Goal: Task Accomplishment & Management: Complete application form

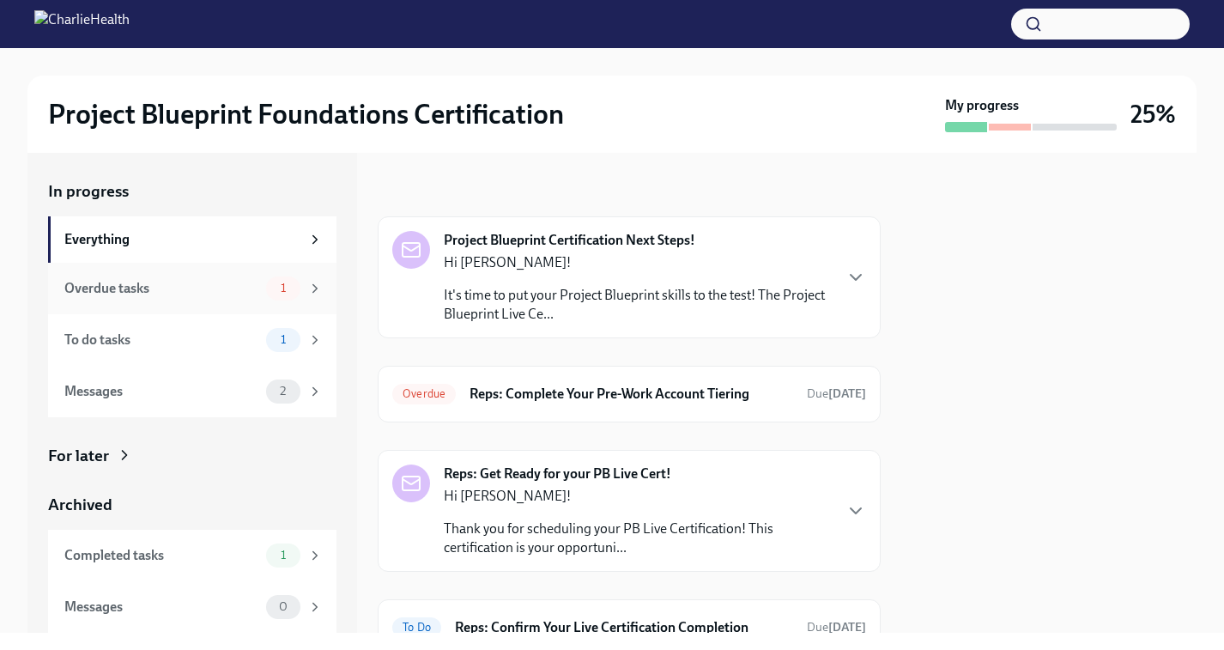
click at [164, 270] on div "Overdue tasks 1" at bounding box center [192, 289] width 289 height 52
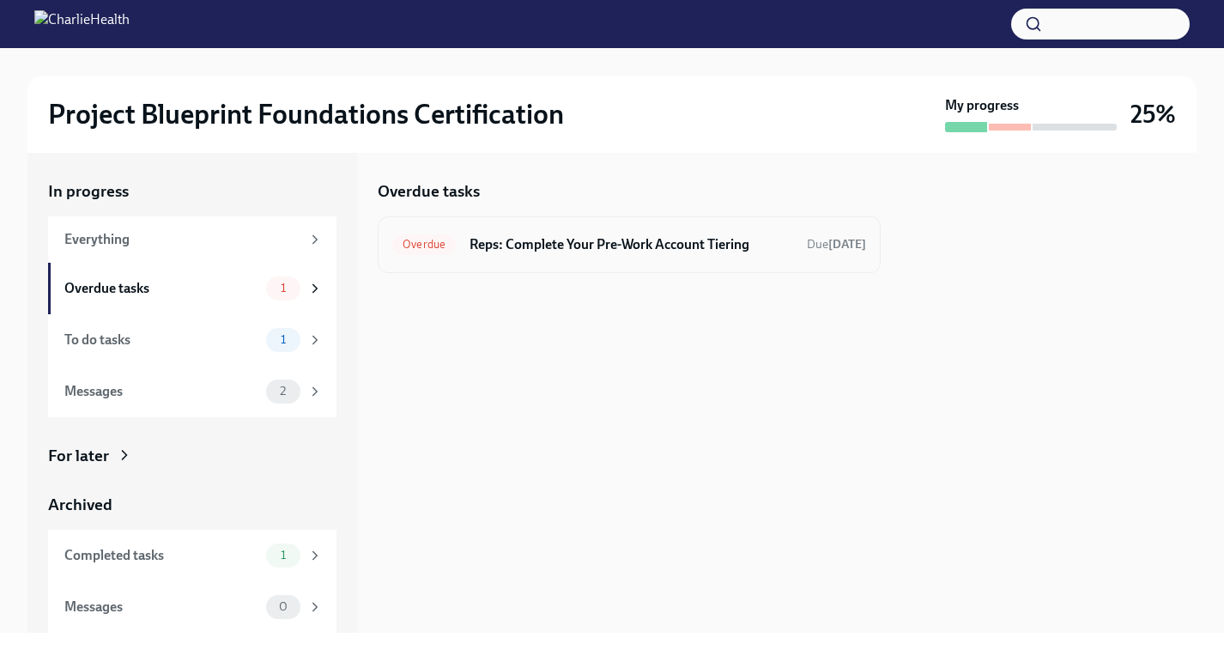
click at [478, 262] on div "Overdue Reps: Complete Your Pre-Work Account Tiering Due [DATE]" at bounding box center [629, 244] width 503 height 57
click at [430, 250] on span "Overdue" at bounding box center [424, 244] width 64 height 13
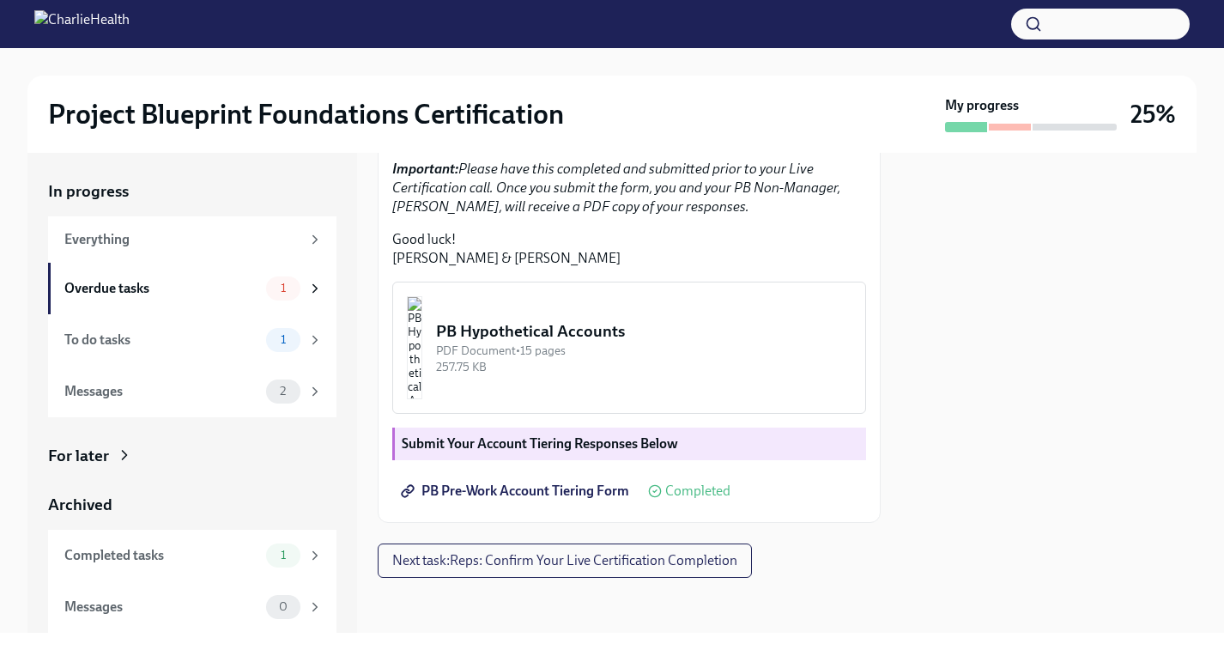
scroll to position [489, 0]
click at [422, 338] on img "button" at bounding box center [414, 347] width 15 height 103
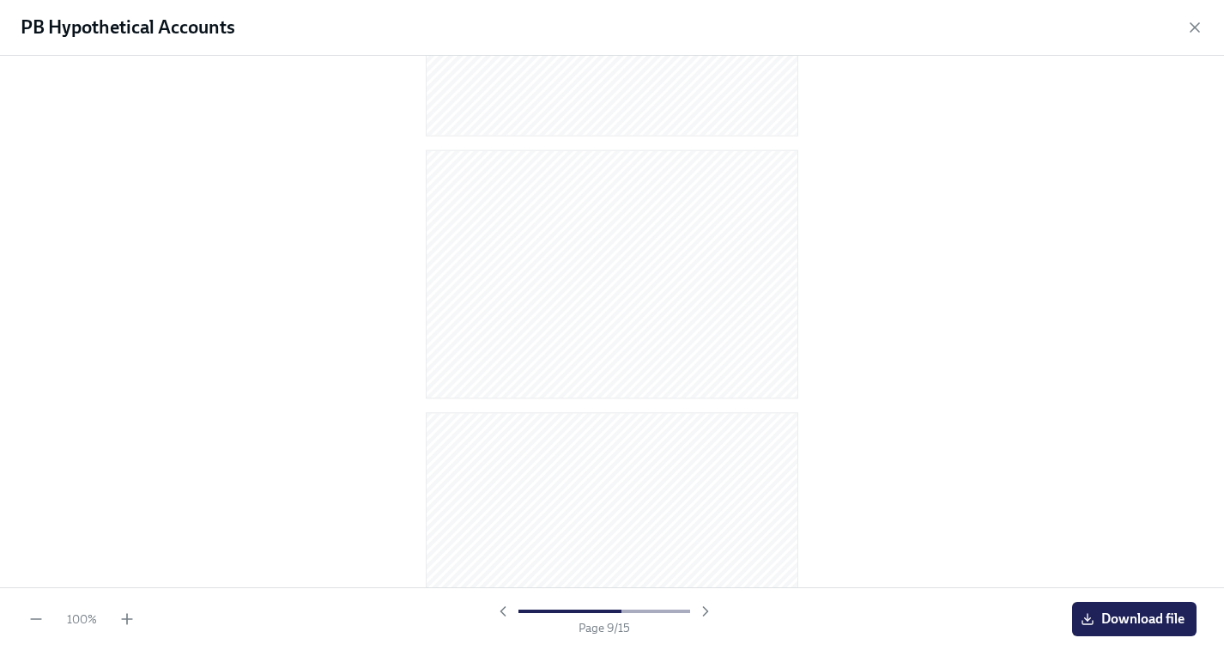
scroll to position [3419, 0]
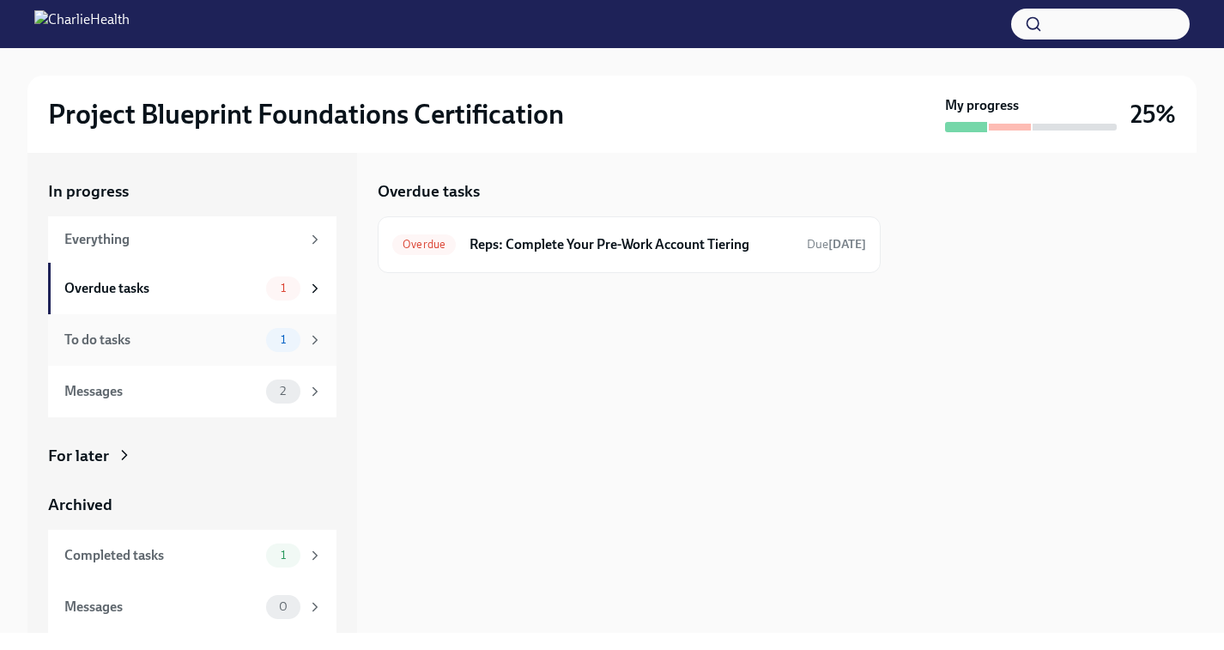
click at [270, 354] on div "To do tasks 1" at bounding box center [192, 340] width 289 height 52
click at [216, 398] on div "Messages" at bounding box center [161, 391] width 195 height 19
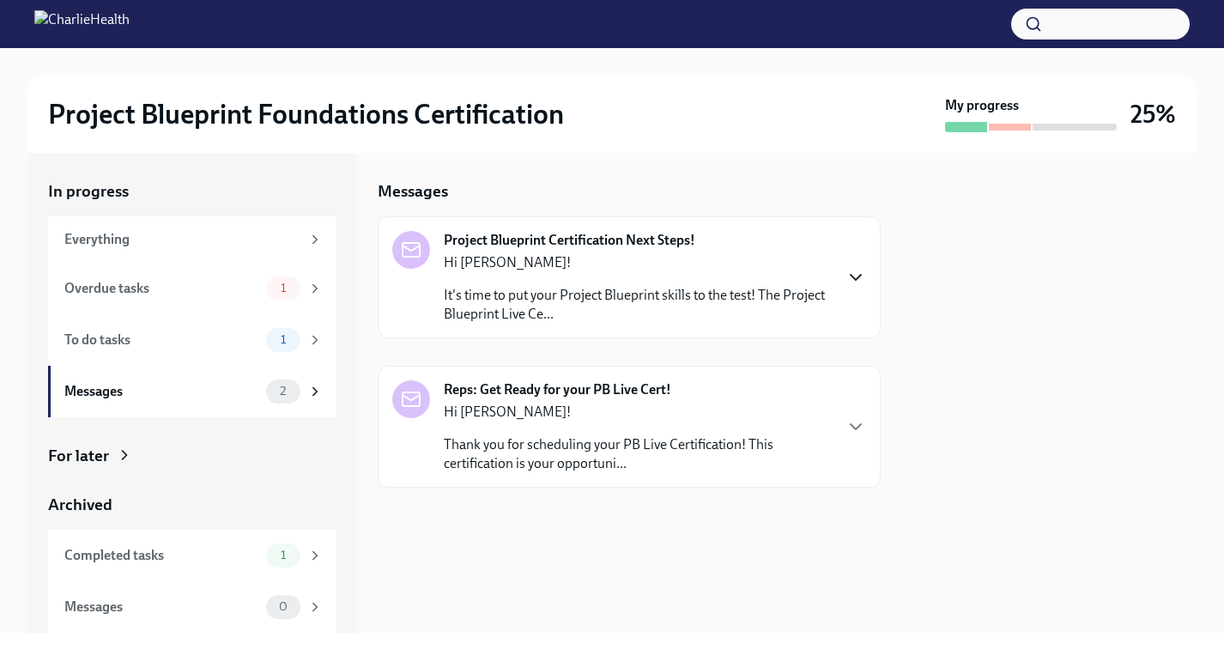
click at [846, 276] on icon "button" at bounding box center [856, 277] width 21 height 21
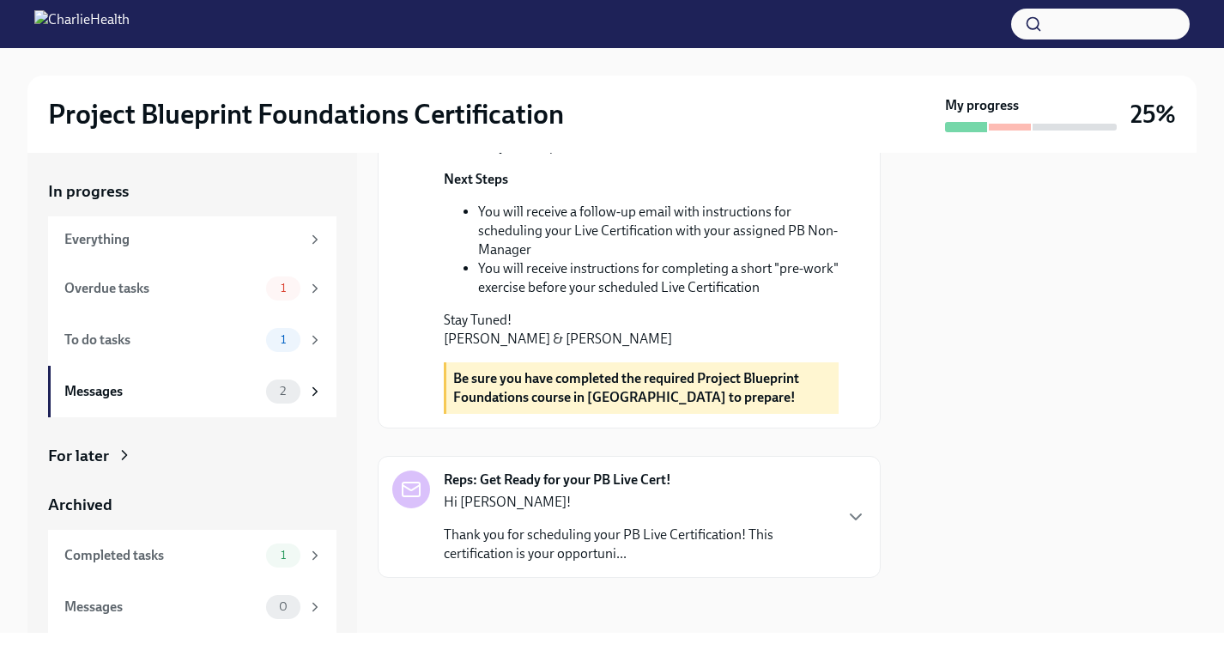
scroll to position [667, 0]
click at [199, 228] on div "Everything" at bounding box center [192, 239] width 289 height 46
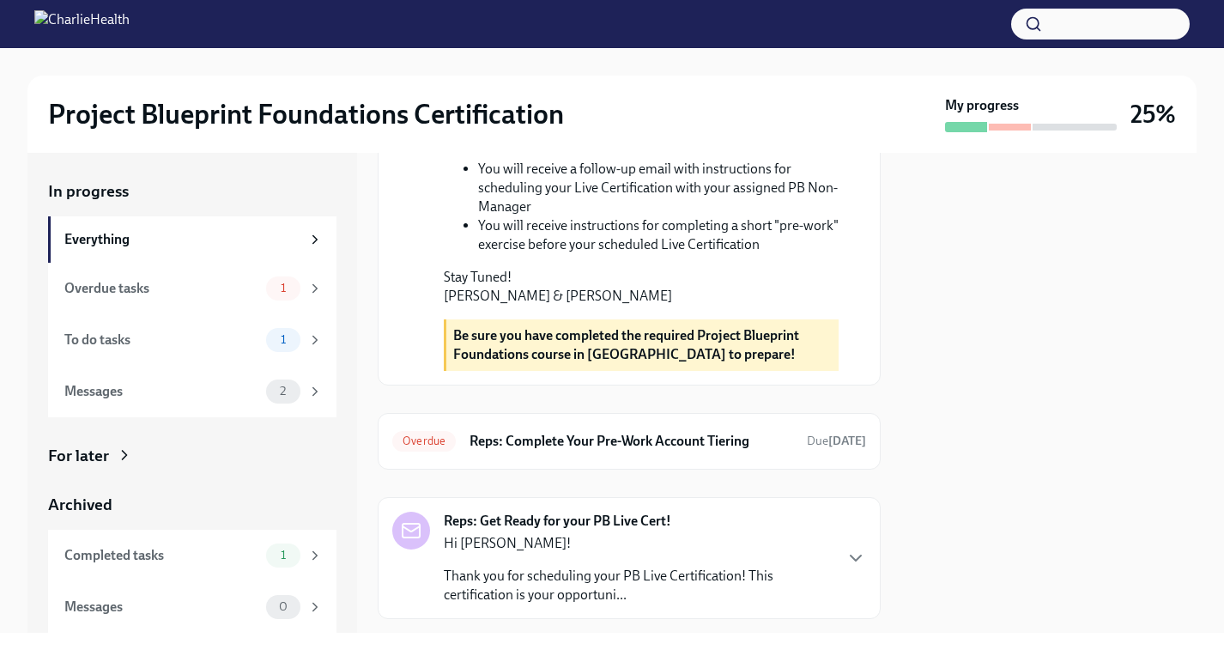
scroll to position [612, 0]
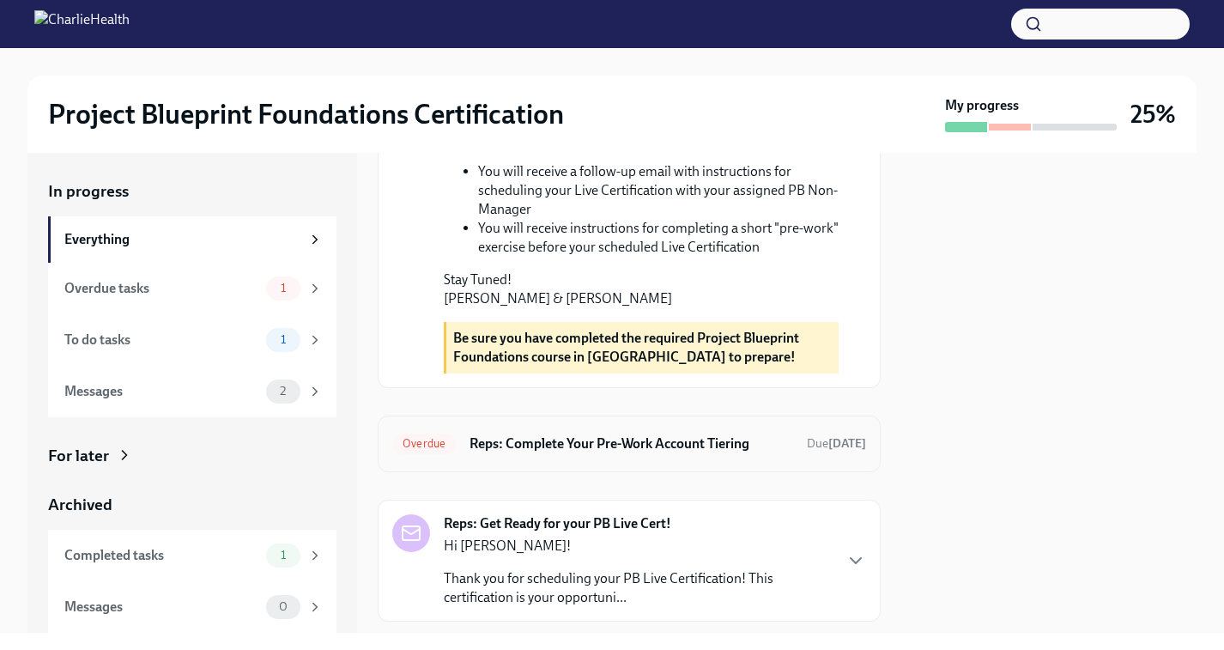
click at [537, 453] on h6 "Reps: Complete Your Pre-Work Account Tiering" at bounding box center [632, 443] width 324 height 19
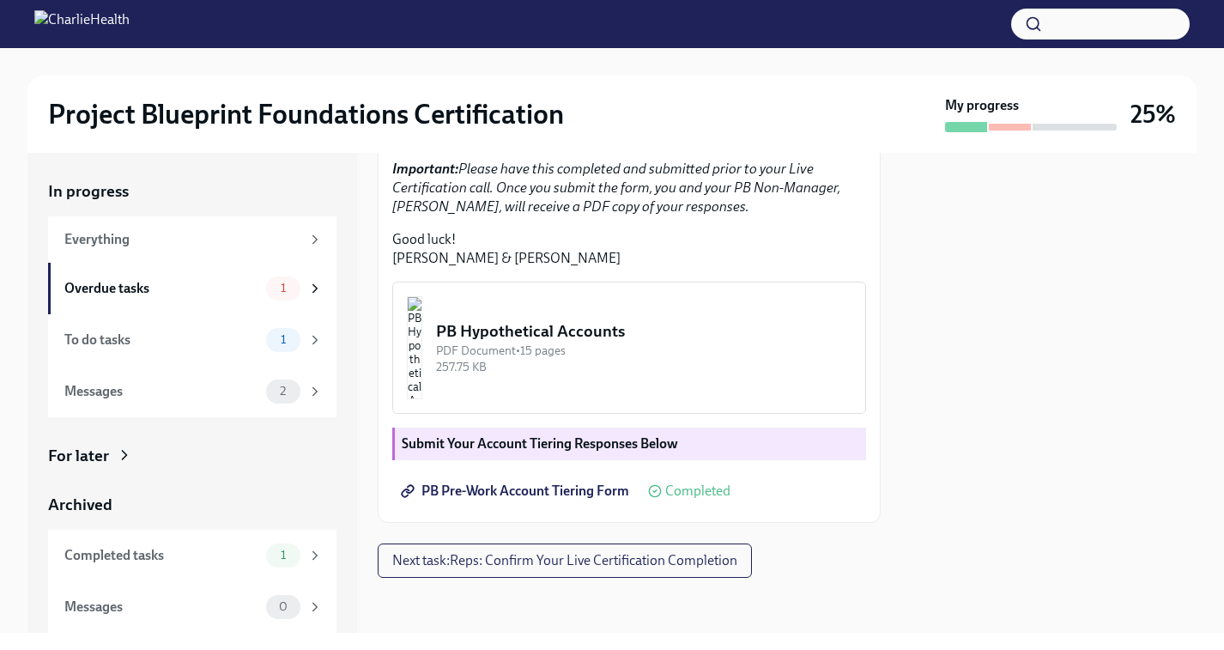
scroll to position [489, 0]
click at [686, 491] on span "Completed" at bounding box center [697, 491] width 65 height 14
click at [422, 354] on img "button" at bounding box center [414, 347] width 15 height 103
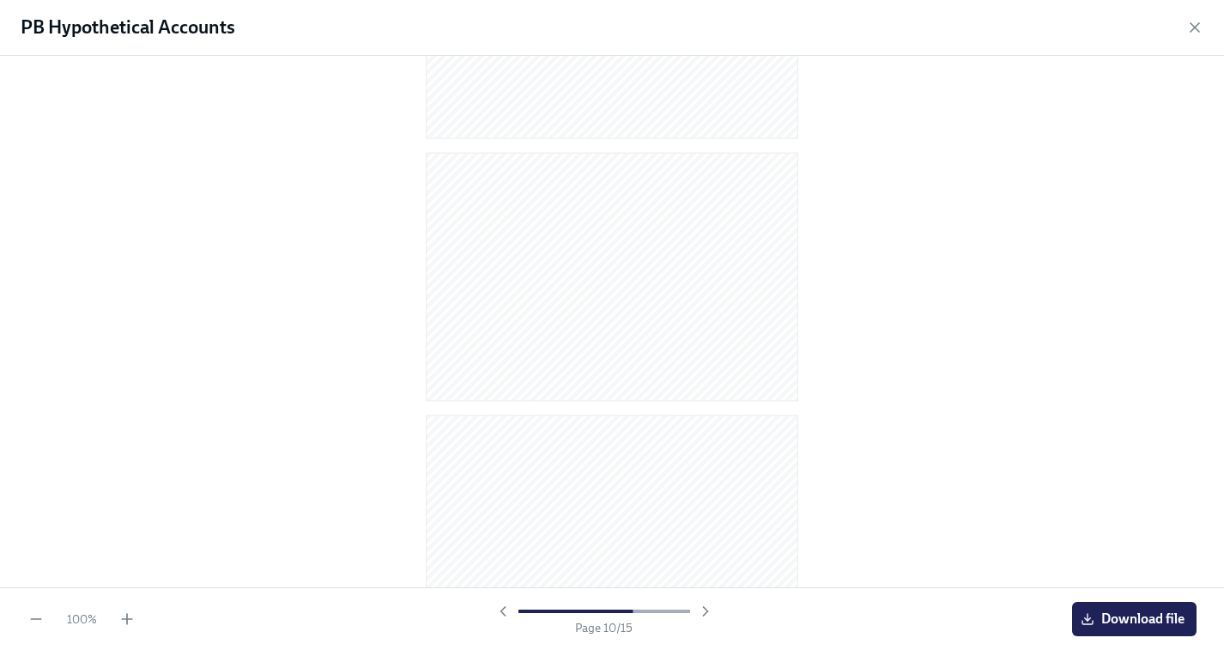
scroll to position [3419, 0]
click at [712, 612] on div at bounding box center [605, 611] width 220 height 17
click at [707, 611] on div at bounding box center [605, 611] width 220 height 17
click at [500, 608] on icon "button" at bounding box center [503, 611] width 17 height 17
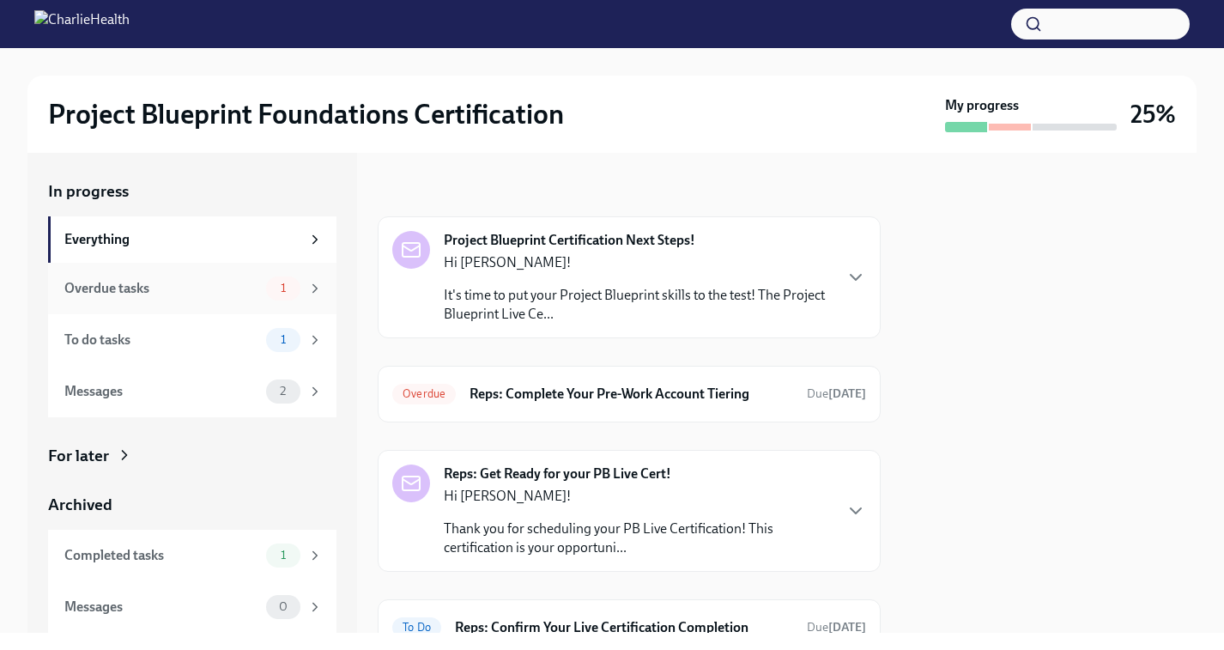
click at [252, 298] on div "Overdue tasks 1" at bounding box center [193, 288] width 258 height 24
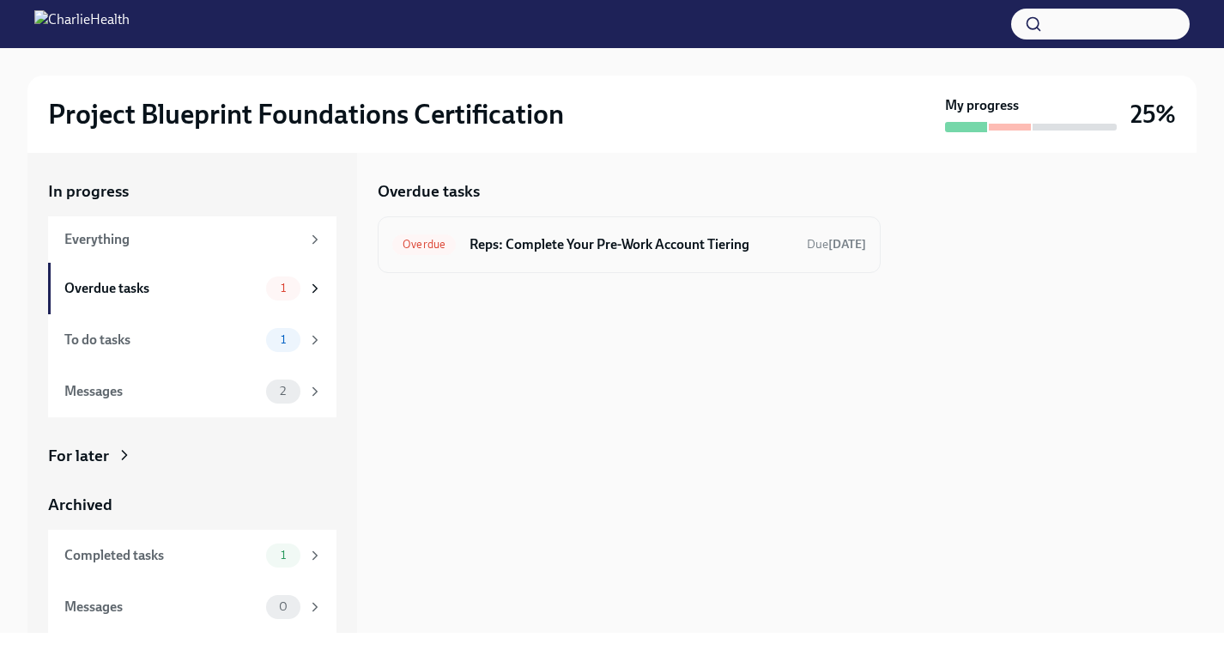
click at [434, 238] on span "Overdue" at bounding box center [424, 244] width 64 height 13
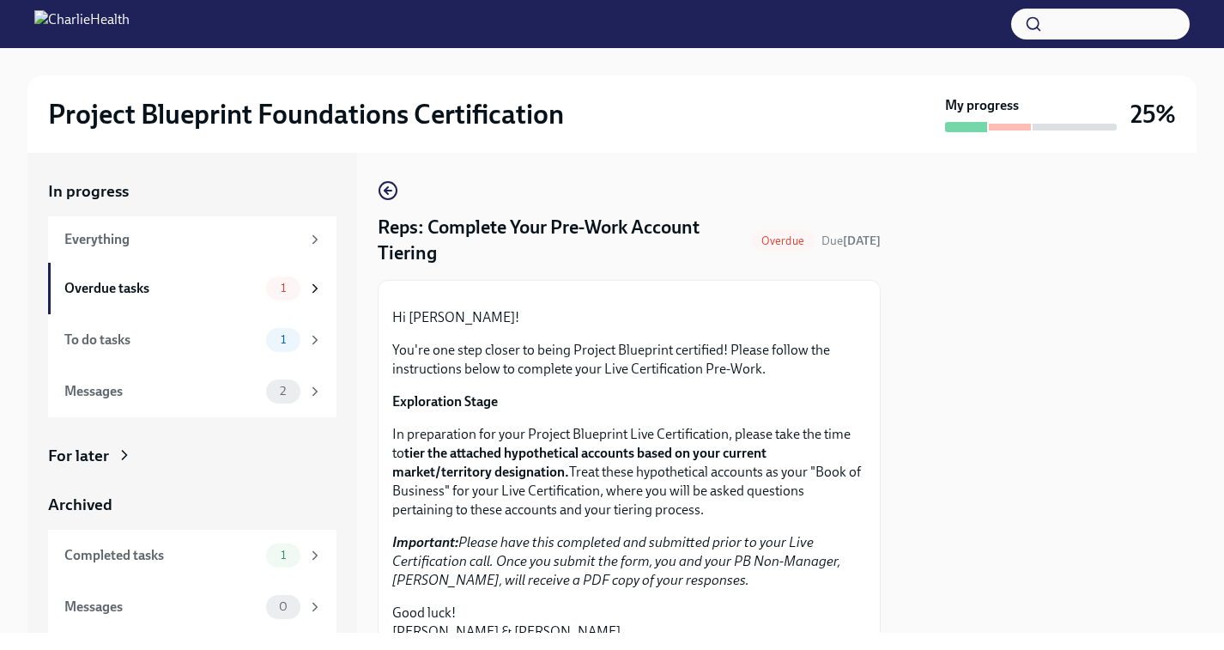
drag, startPoint x: 766, startPoint y: 224, endPoint x: 653, endPoint y: 233, distance: 112.8
click at [734, 232] on div "Reps: Complete Your Pre-Work Account Tiering Overdue Due [DATE]" at bounding box center [629, 241] width 503 height 52
click at [629, 223] on h4 "Reps: Complete Your Pre-Work Account Tiering" at bounding box center [561, 241] width 367 height 52
click at [387, 261] on h4 "Reps: Complete Your Pre-Work Account Tiering" at bounding box center [561, 241] width 367 height 52
click at [418, 231] on h4 "Reps: Complete Your Pre-Work Account Tiering" at bounding box center [561, 241] width 367 height 52
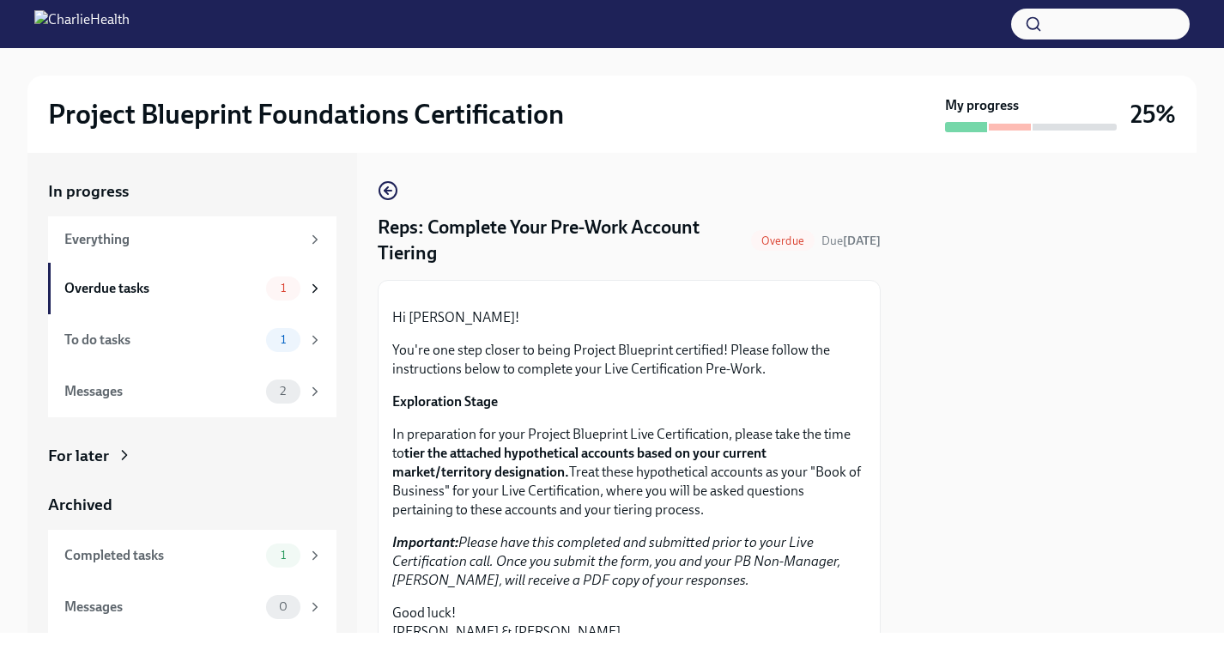
click at [488, 268] on div "Reps: Complete Your Pre-Work Account Tiering Overdue Due [DATE] Hi [PERSON_NAME…" at bounding box center [629, 538] width 503 height 716
click at [127, 39] on div at bounding box center [612, 24] width 1224 height 48
click at [65, 23] on img at bounding box center [81, 23] width 95 height 27
click at [138, 103] on h2 "Project Blueprint Foundations Certification" at bounding box center [306, 114] width 516 height 34
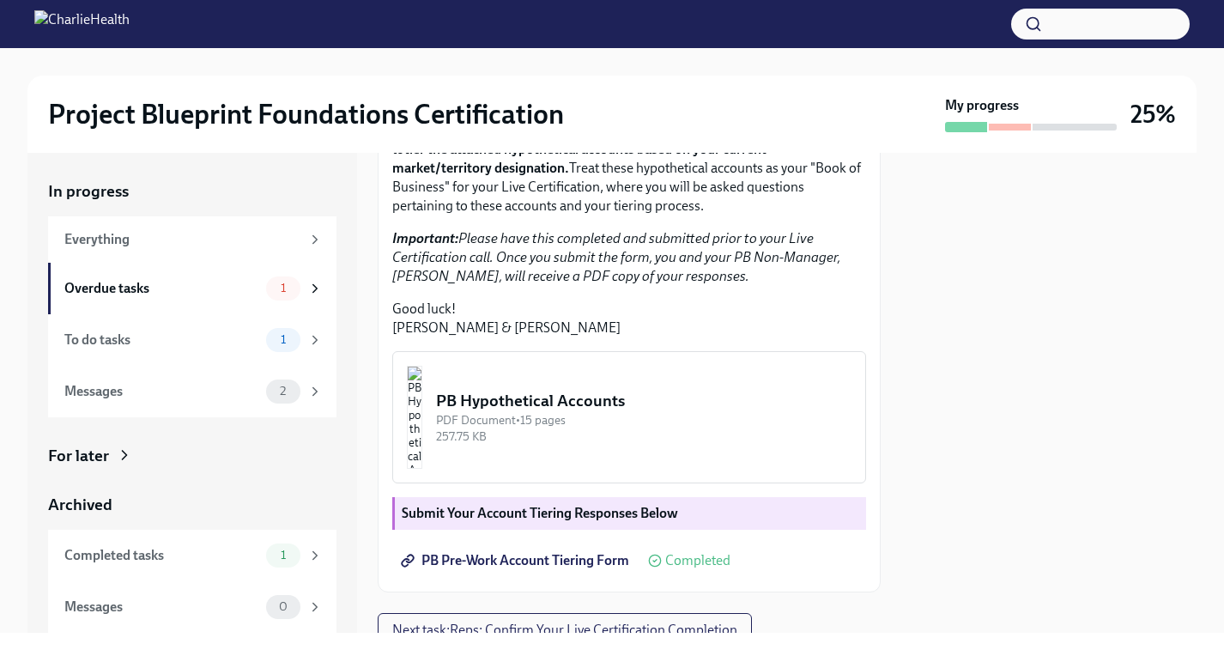
scroll to position [489, 0]
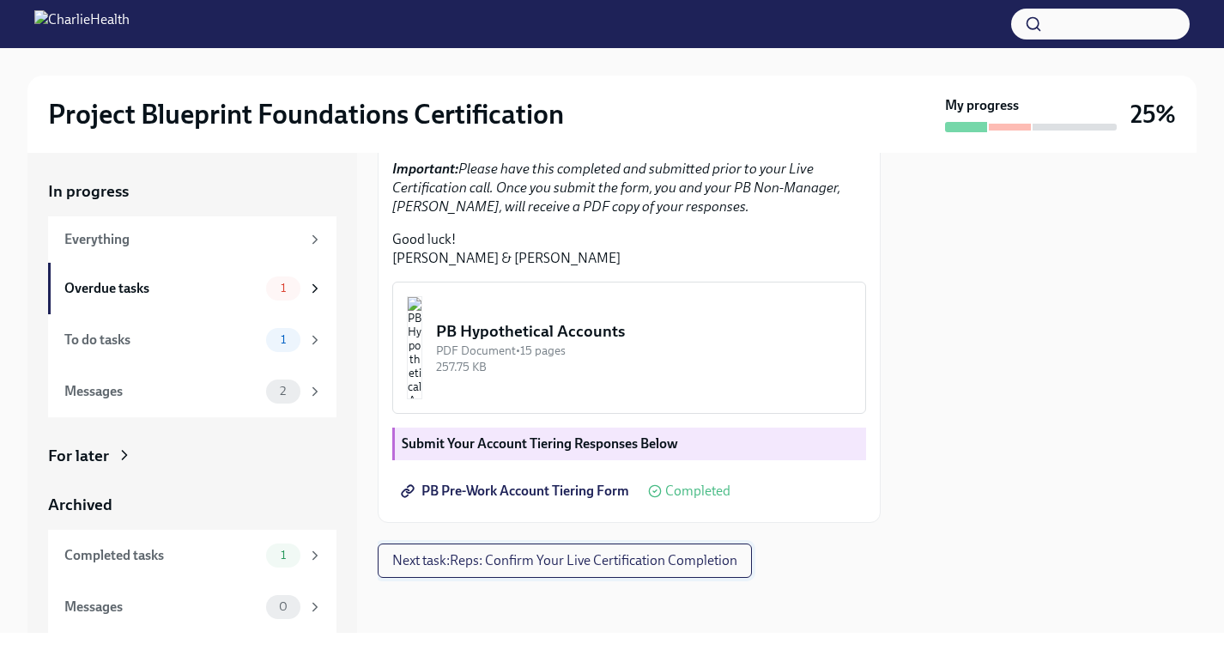
click at [479, 574] on button "Next task : Reps: Confirm Your Live Certification Completion" at bounding box center [565, 561] width 374 height 34
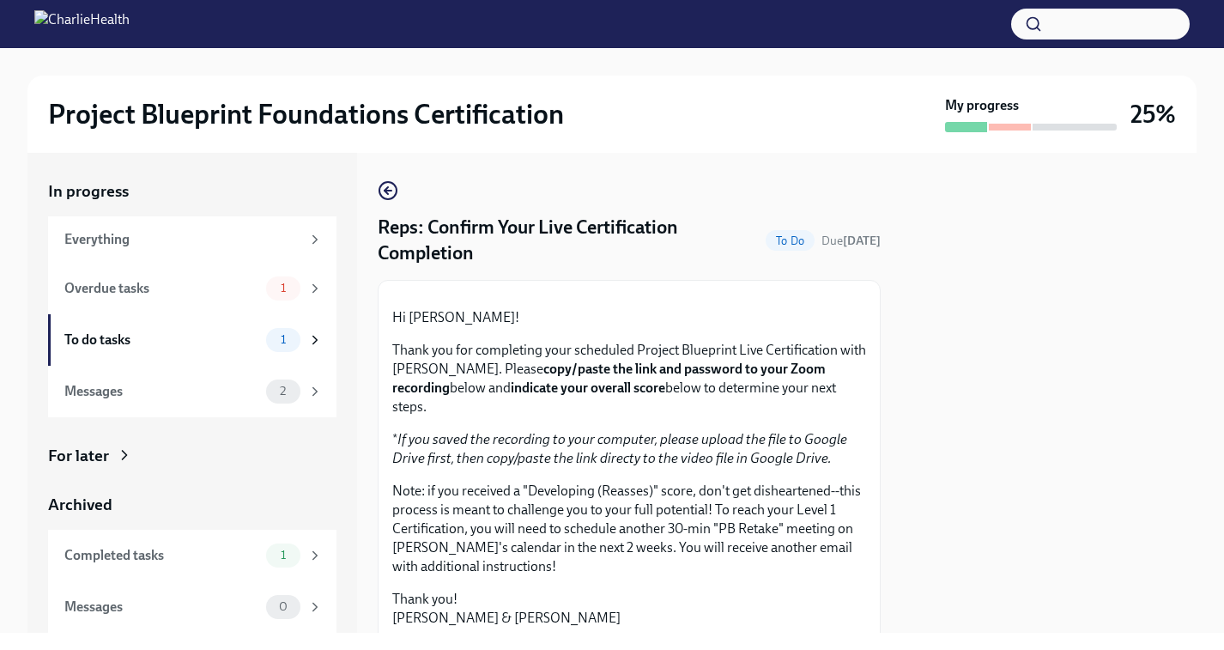
scroll to position [485, 0]
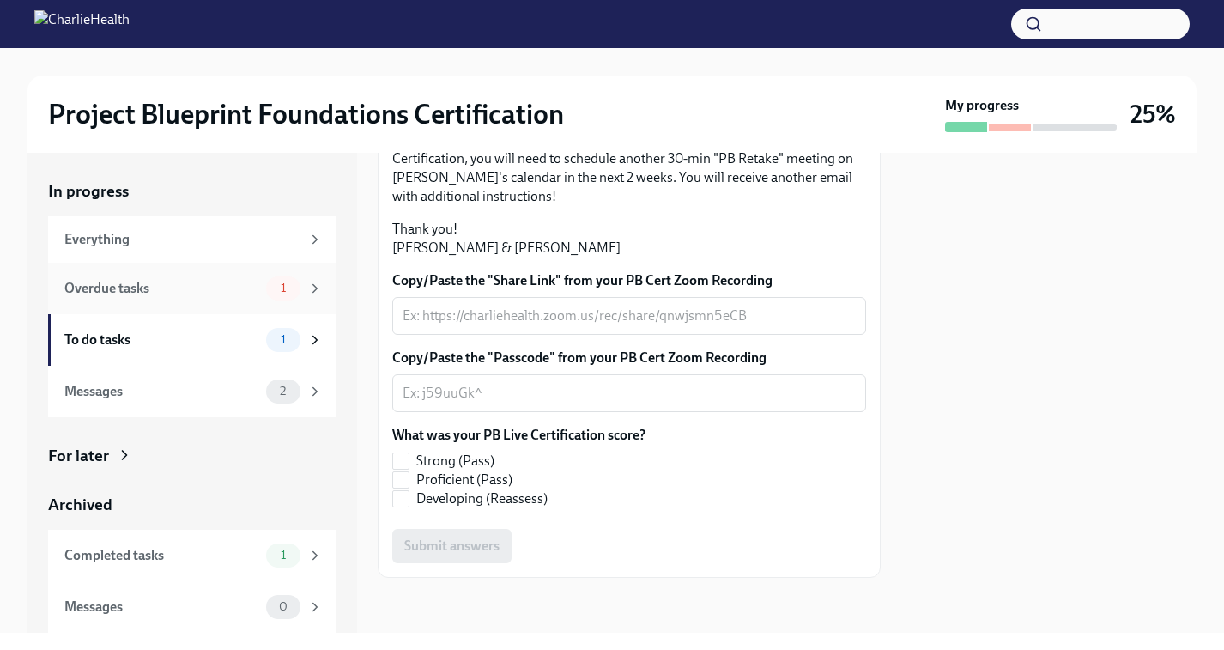
click at [186, 285] on div "Overdue tasks" at bounding box center [161, 288] width 195 height 19
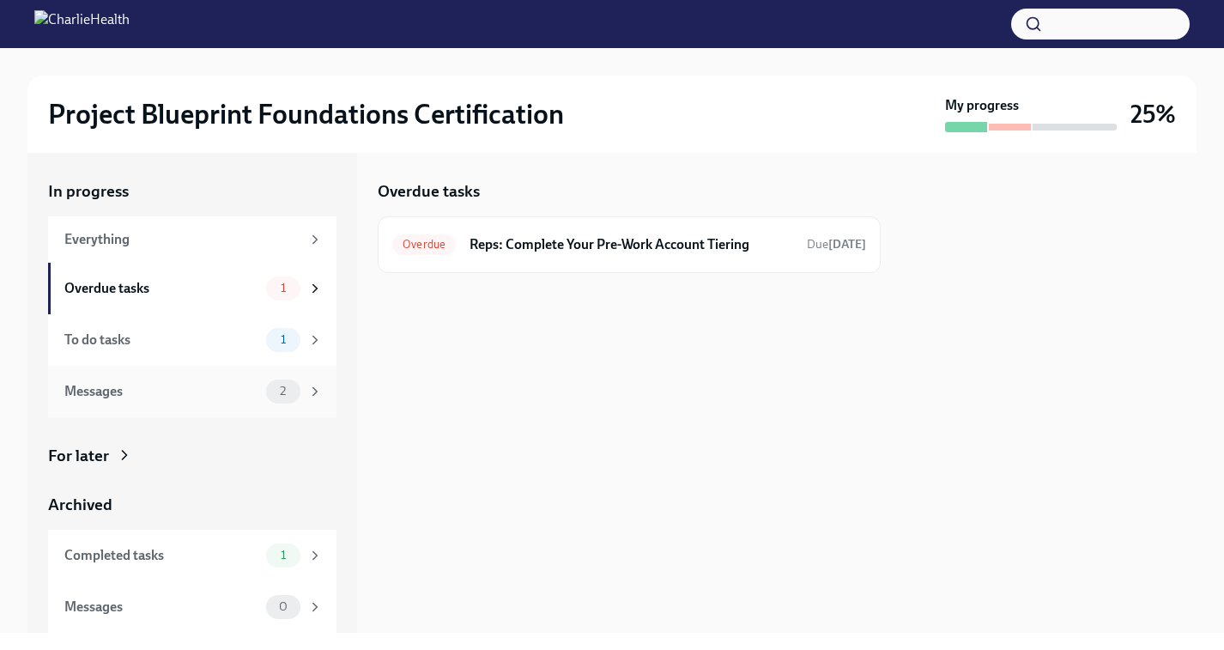
click at [186, 410] on div "Messages 2" at bounding box center [192, 392] width 289 height 52
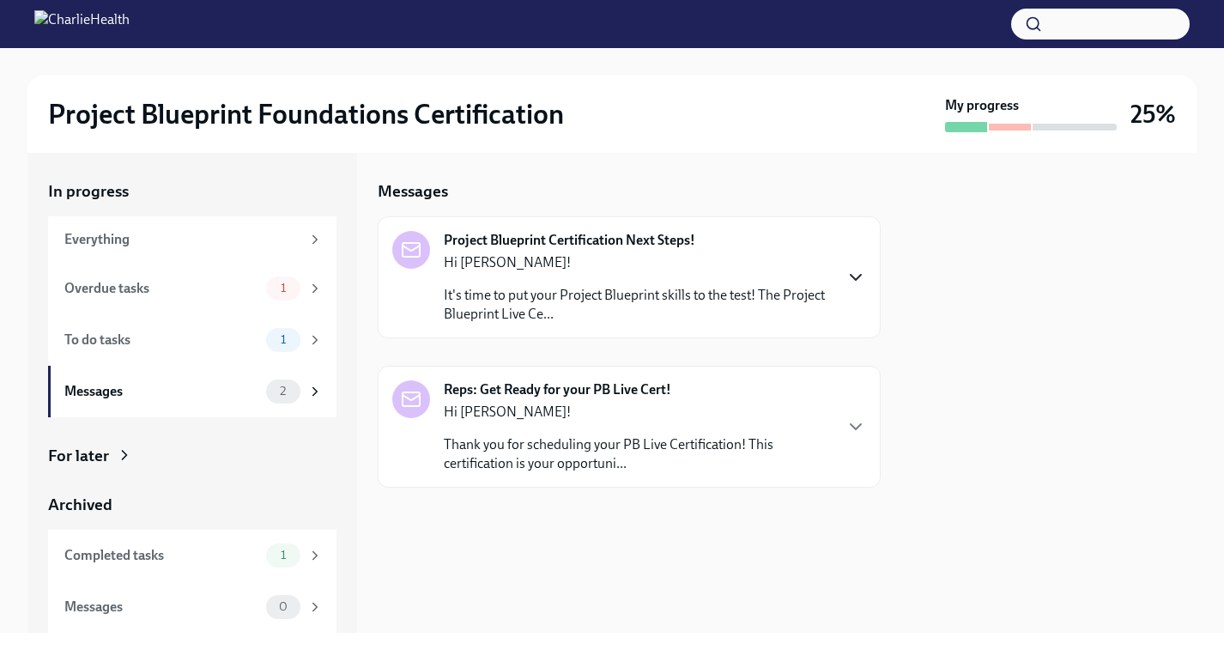
click at [865, 282] on icon "button" at bounding box center [856, 277] width 21 height 21
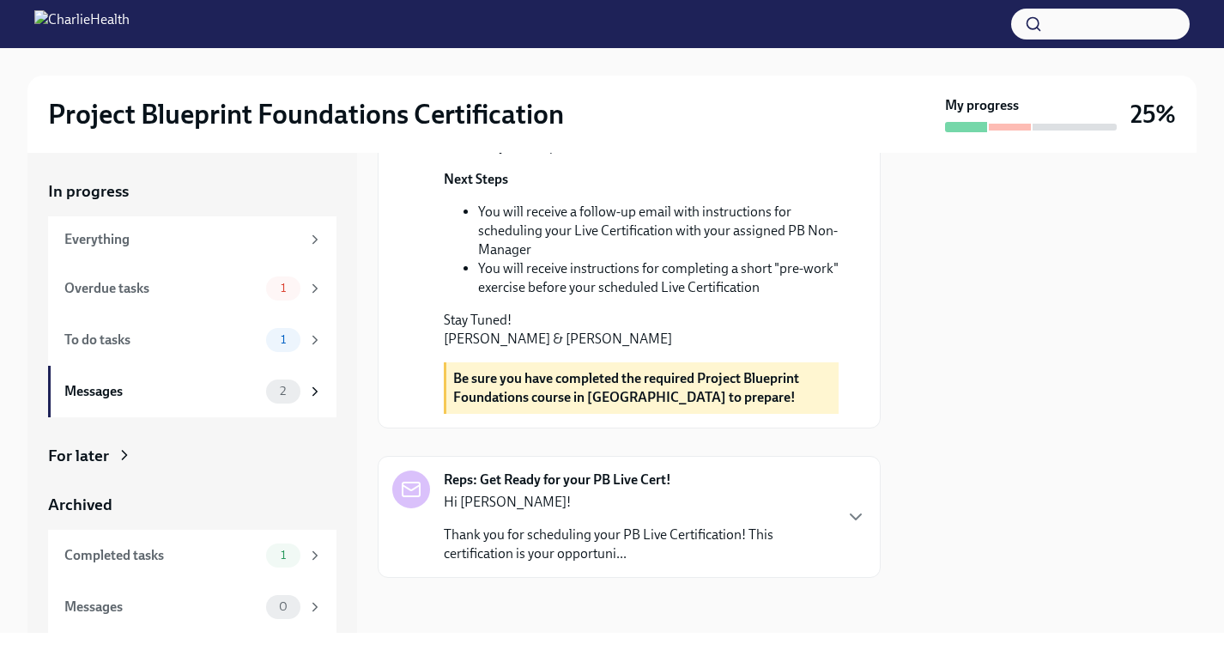
scroll to position [667, 0]
click at [855, 514] on icon "button" at bounding box center [856, 517] width 21 height 21
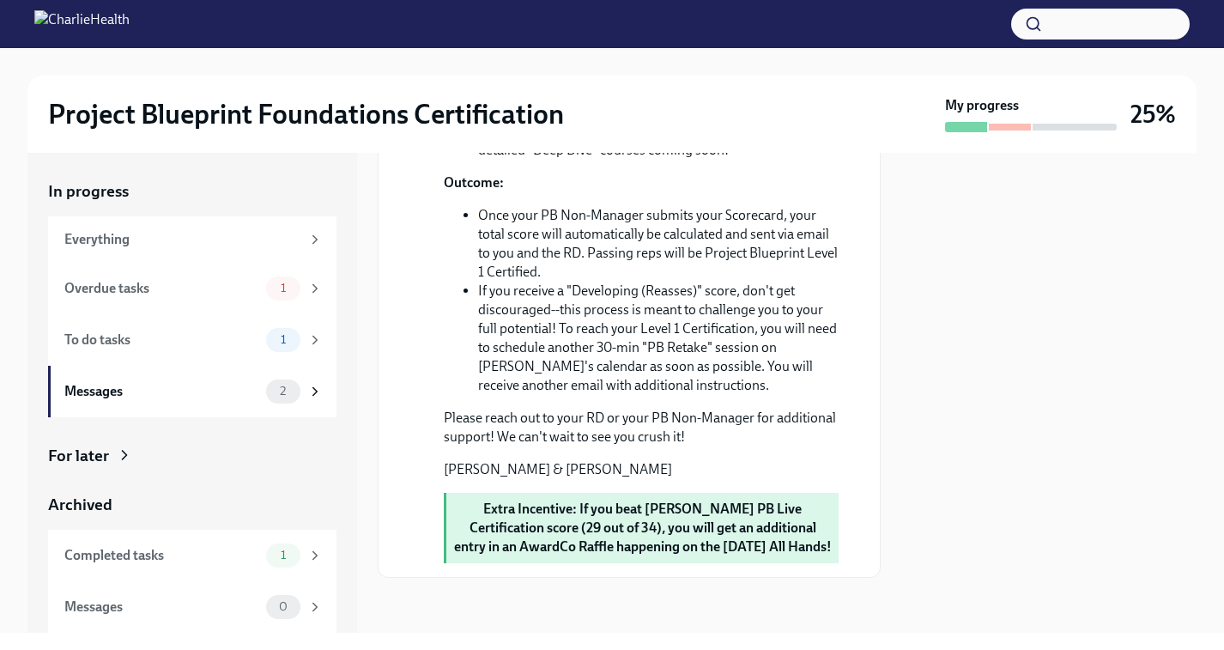
scroll to position [1828, 0]
click at [1009, 128] on div at bounding box center [1010, 127] width 42 height 7
